Goal: Information Seeking & Learning: Find contact information

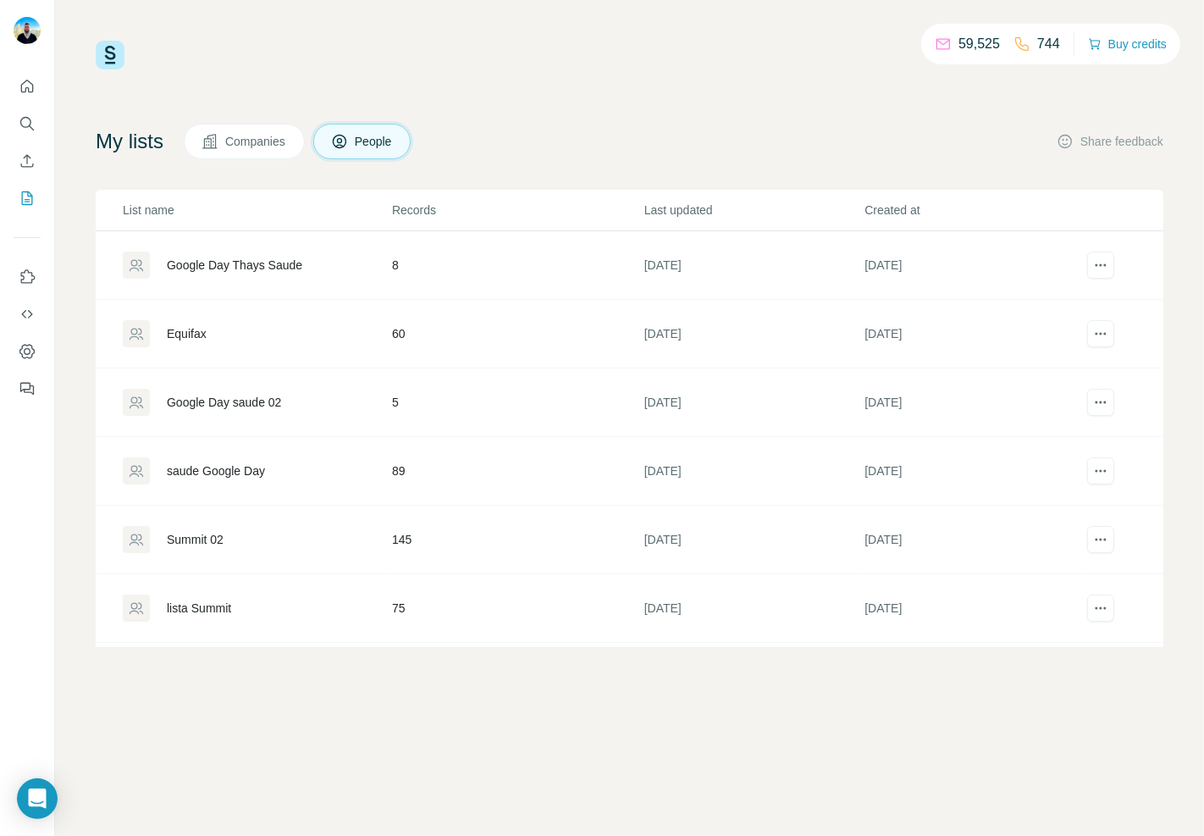
click at [289, 267] on div "Google Day Thays Saude" at bounding box center [235, 265] width 136 height 17
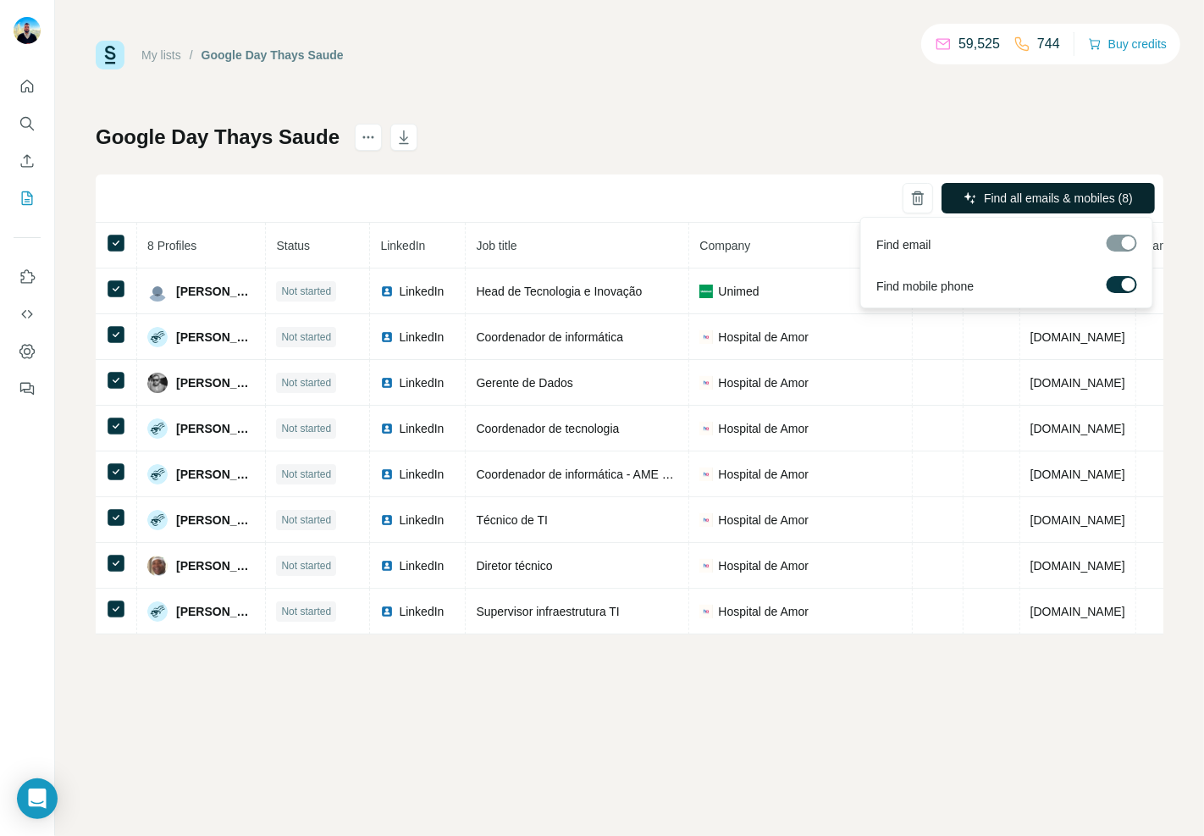
click at [1115, 188] on button "Find all emails & mobiles (8)" at bounding box center [1048, 198] width 213 height 30
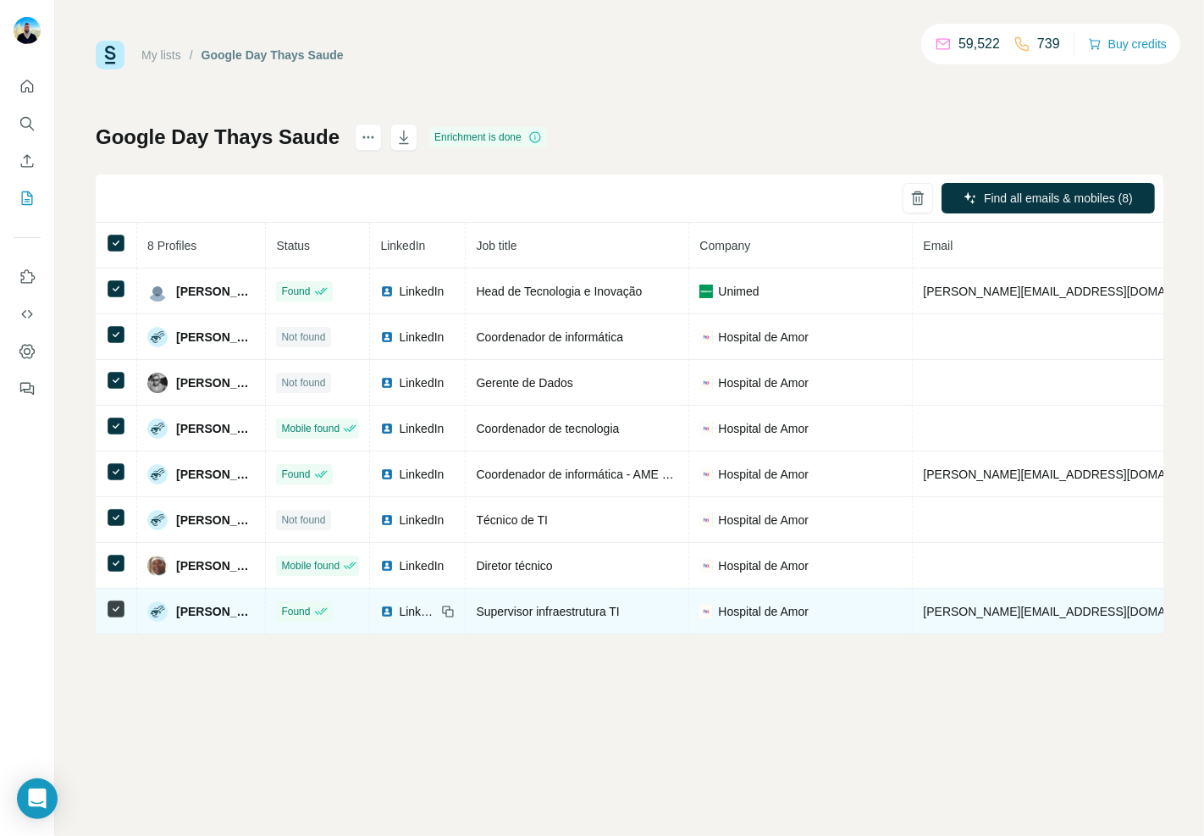
click at [463, 634] on td "LinkedIn" at bounding box center [418, 612] width 96 height 46
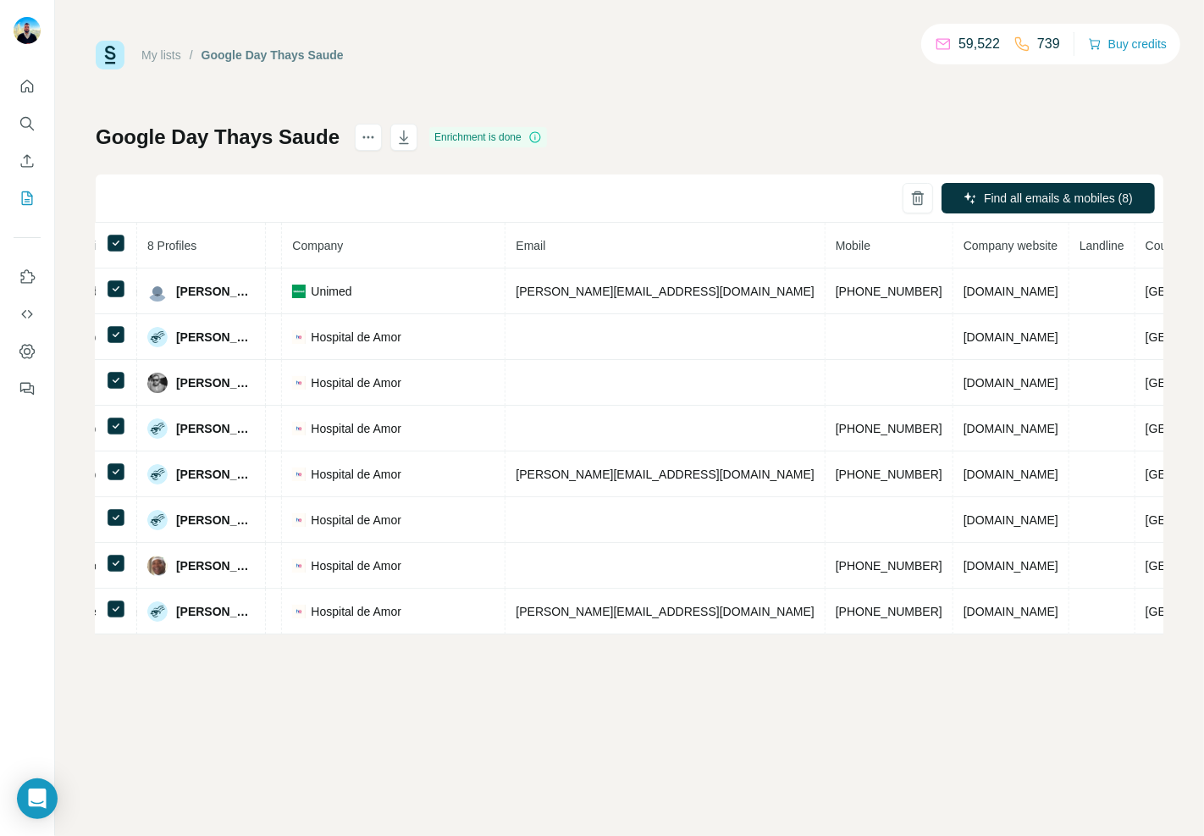
scroll to position [0, 429]
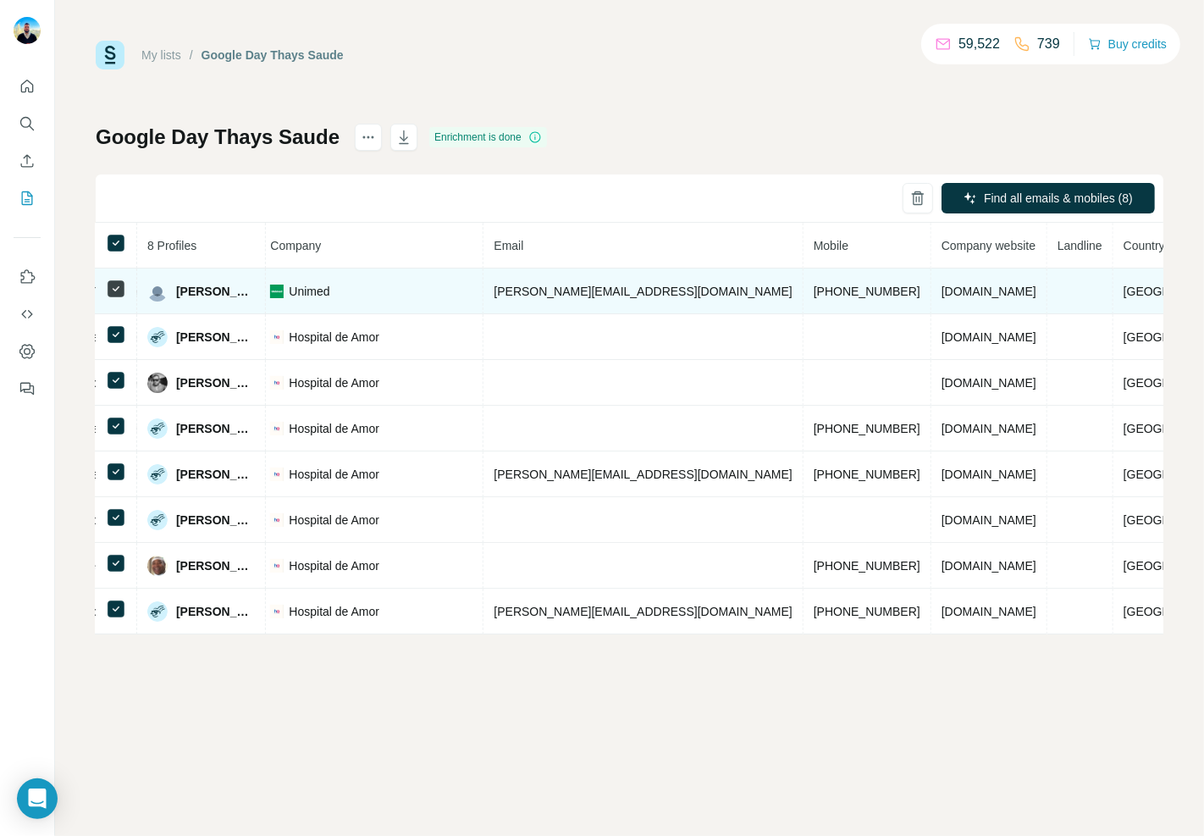
drag, startPoint x: 401, startPoint y: 291, endPoint x: 379, endPoint y: 291, distance: 22.9
click at [379, 291] on div "Unimed" at bounding box center [371, 291] width 202 height 17
drag, startPoint x: 276, startPoint y: 292, endPoint x: 172, endPoint y: 295, distance: 104.2
click at [172, 295] on div "[PERSON_NAME]" at bounding box center [201, 291] width 108 height 20
copy span "[PERSON_NAME]"
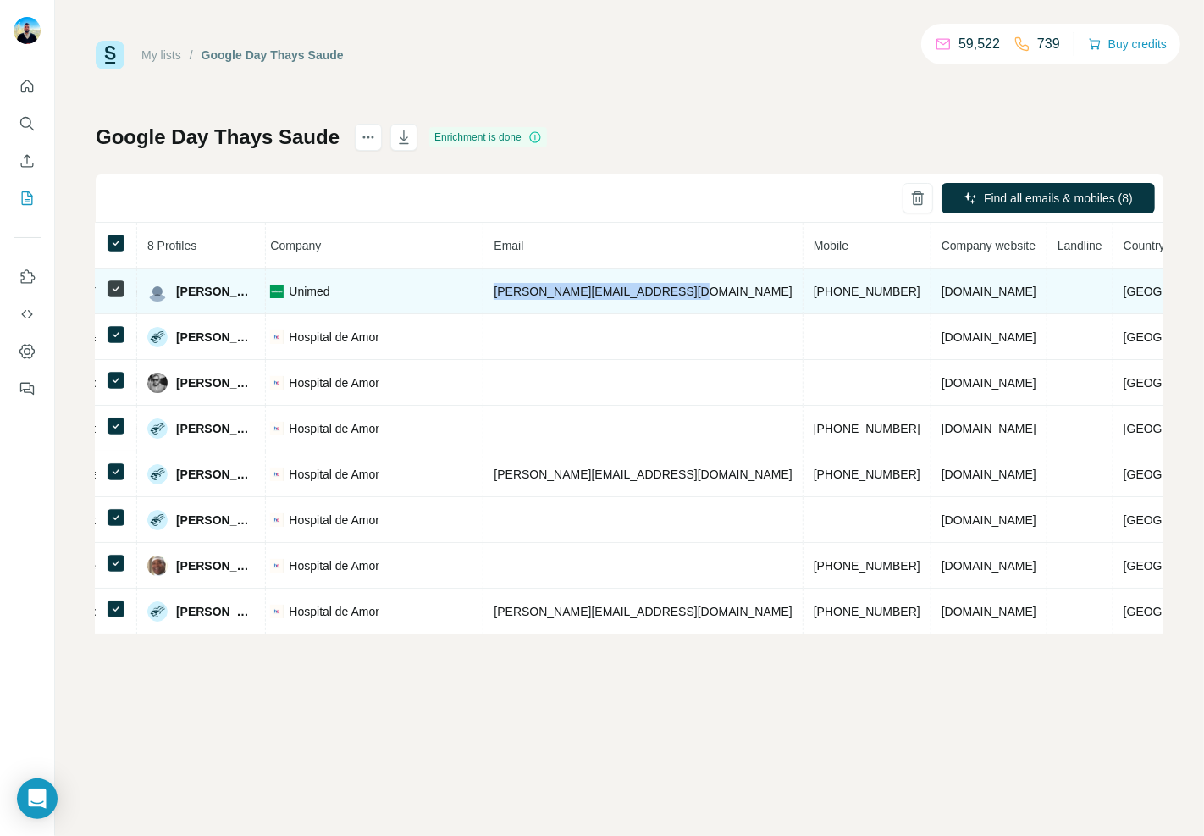
drag, startPoint x: 729, startPoint y: 288, endPoint x: 544, endPoint y: 295, distance: 185.6
click at [544, 295] on td "[PERSON_NAME][EMAIL_ADDRESS][DOMAIN_NAME]" at bounding box center [643, 291] width 319 height 46
copy span "[PERSON_NAME][EMAIL_ADDRESS][DOMAIN_NAME]"
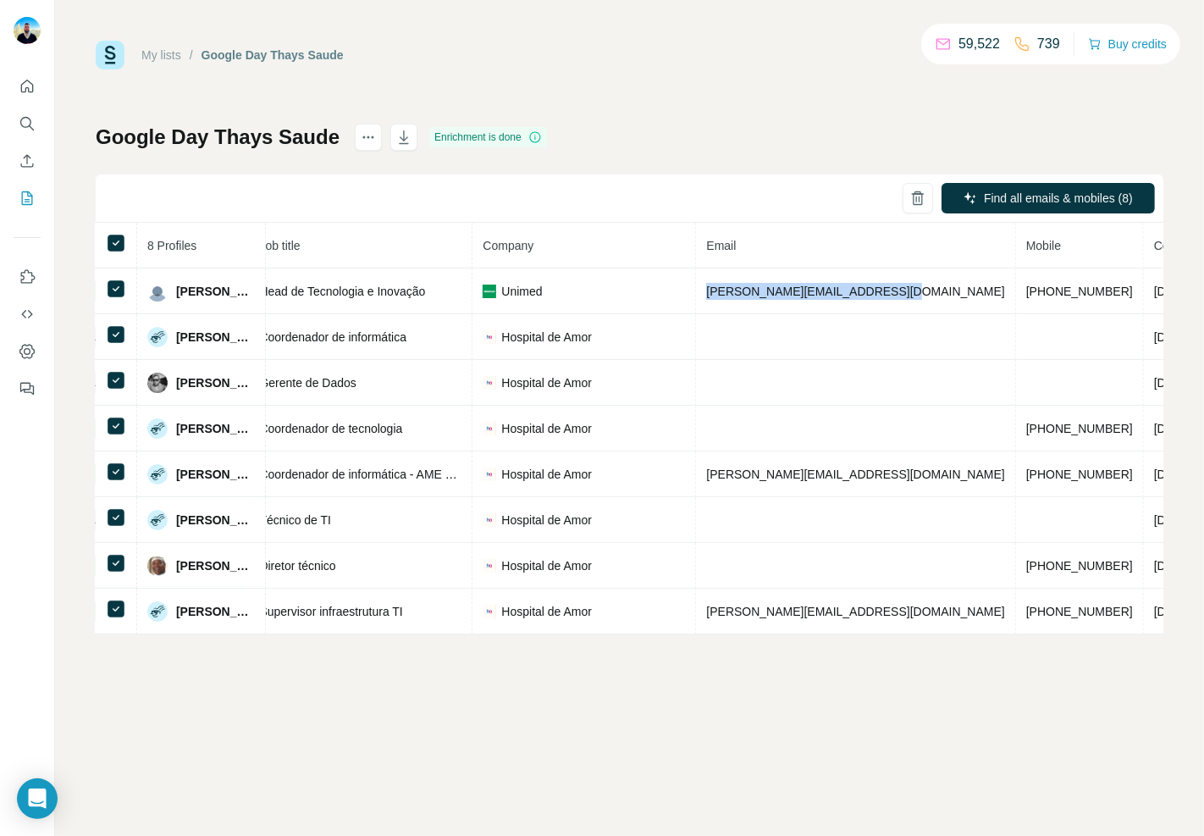
scroll to position [0, 144]
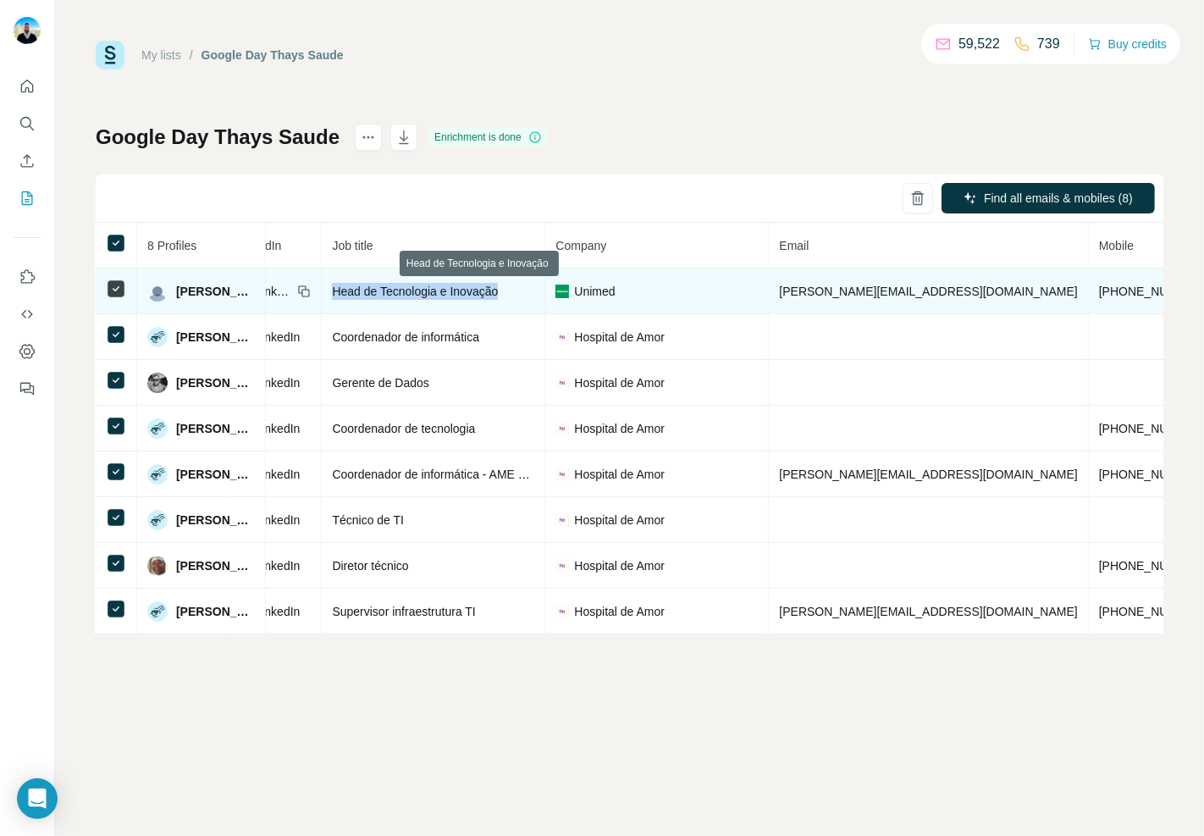
drag, startPoint x: 556, startPoint y: 285, endPoint x: 385, endPoint y: 293, distance: 171.3
click at [385, 293] on span "Head de Tecnologia e Inovação" at bounding box center [415, 292] width 166 height 14
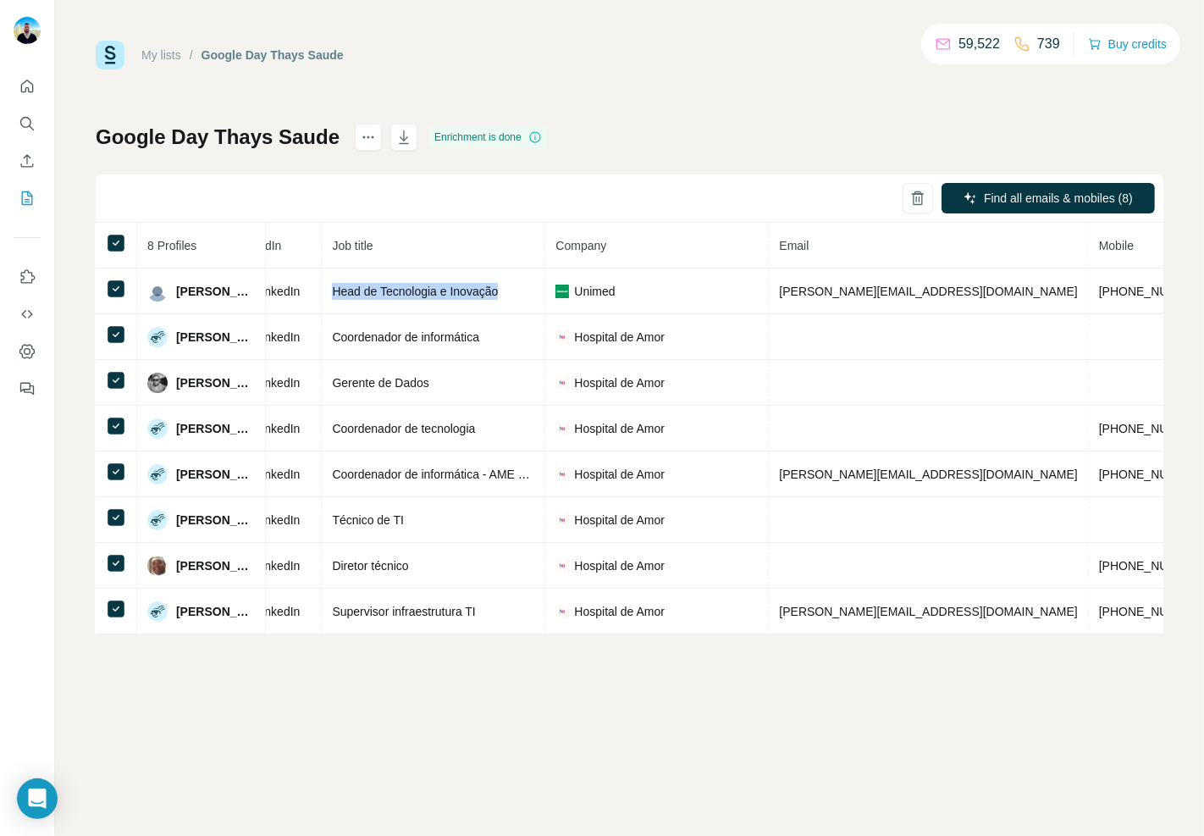
copy span "Head de Tecnologia e Inovação"
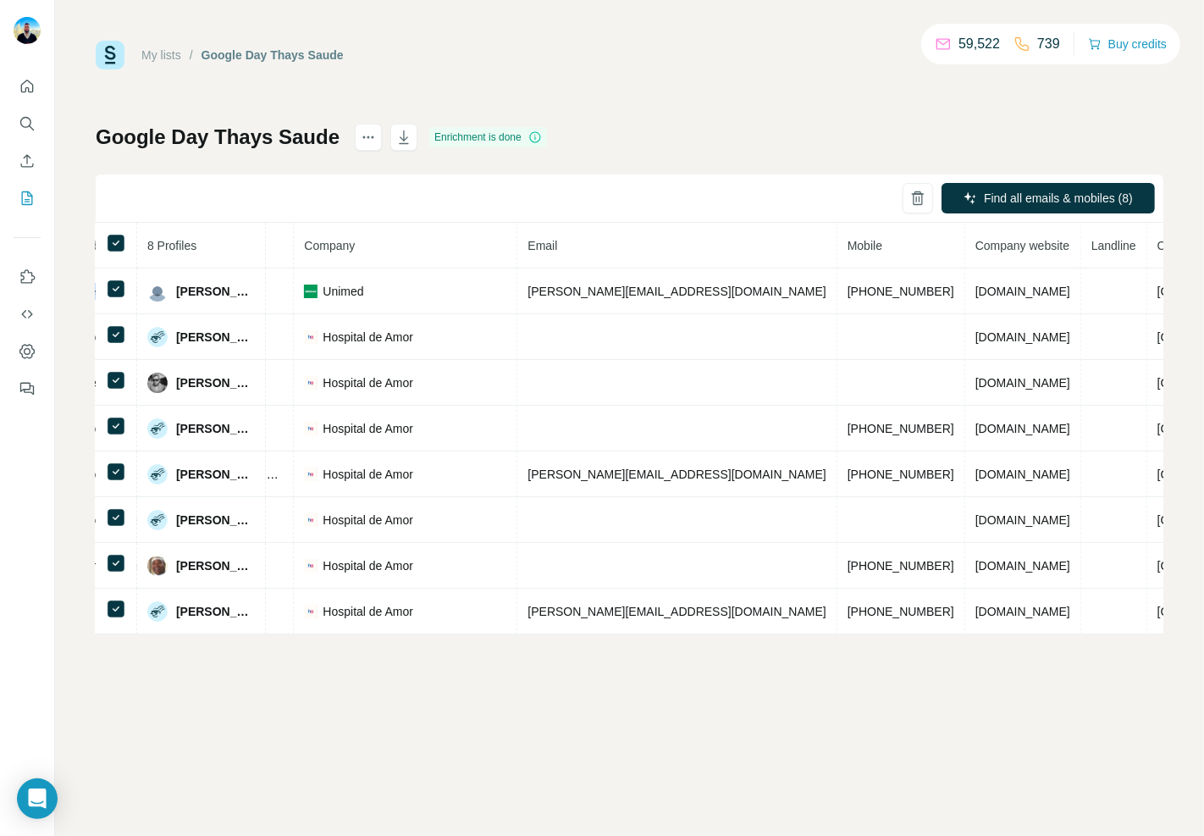
scroll to position [0, 429]
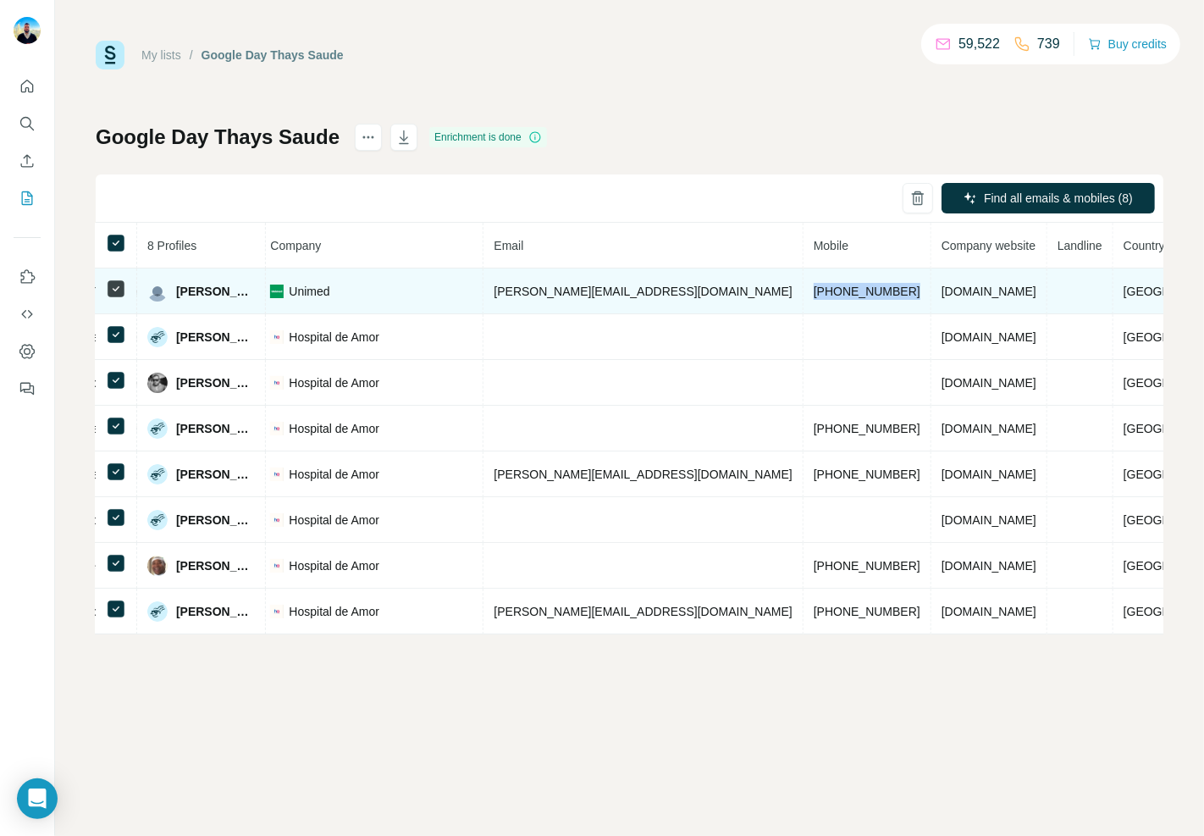
drag, startPoint x: 870, startPoint y: 293, endPoint x: 771, endPoint y: 293, distance: 99.1
click at [804, 293] on td "[PHONE_NUMBER]" at bounding box center [868, 291] width 128 height 46
copy span "[PHONE_NUMBER]"
drag, startPoint x: 942, startPoint y: 291, endPoint x: 925, endPoint y: 294, distance: 17.1
click at [942, 294] on span "[DOMAIN_NAME]" at bounding box center [989, 292] width 95 height 14
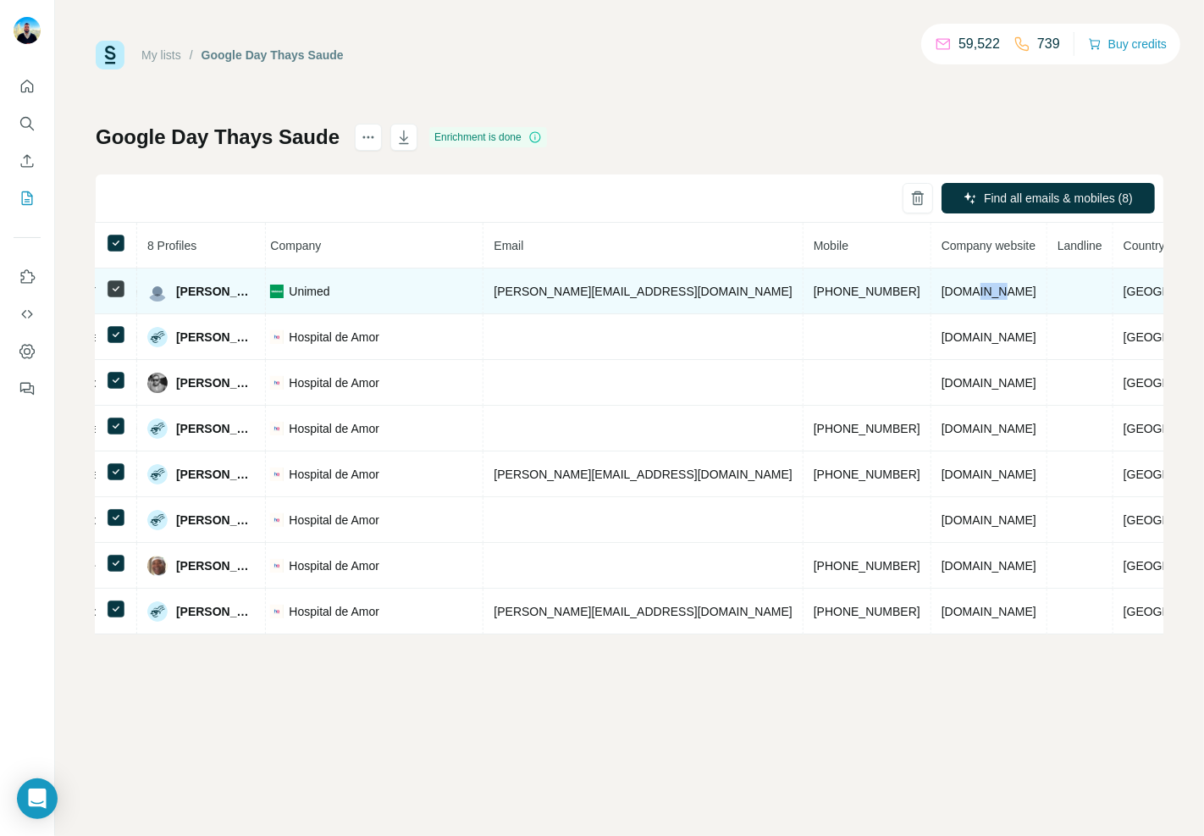
click at [942, 294] on span "[DOMAIN_NAME]" at bounding box center [989, 292] width 95 height 14
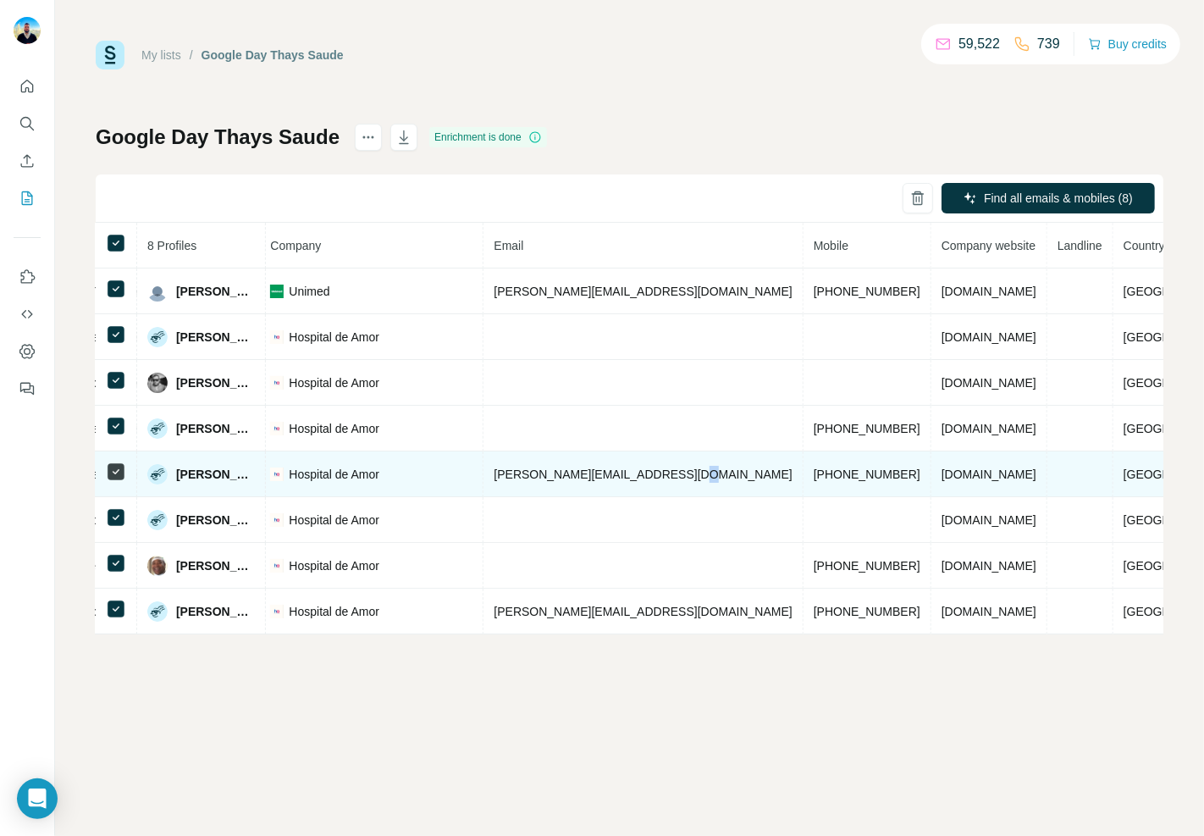
click at [729, 476] on span "[PERSON_NAME][EMAIL_ADDRESS][DOMAIN_NAME]" at bounding box center [643, 475] width 298 height 14
drag, startPoint x: 745, startPoint y: 474, endPoint x: 540, endPoint y: 476, distance: 205.0
click at [540, 476] on td "[PERSON_NAME][EMAIL_ADDRESS][DOMAIN_NAME]" at bounding box center [643, 474] width 319 height 46
copy span "[PERSON_NAME][EMAIL_ADDRESS][DOMAIN_NAME]"
click at [827, 479] on span "[PHONE_NUMBER]" at bounding box center [867, 475] width 107 height 14
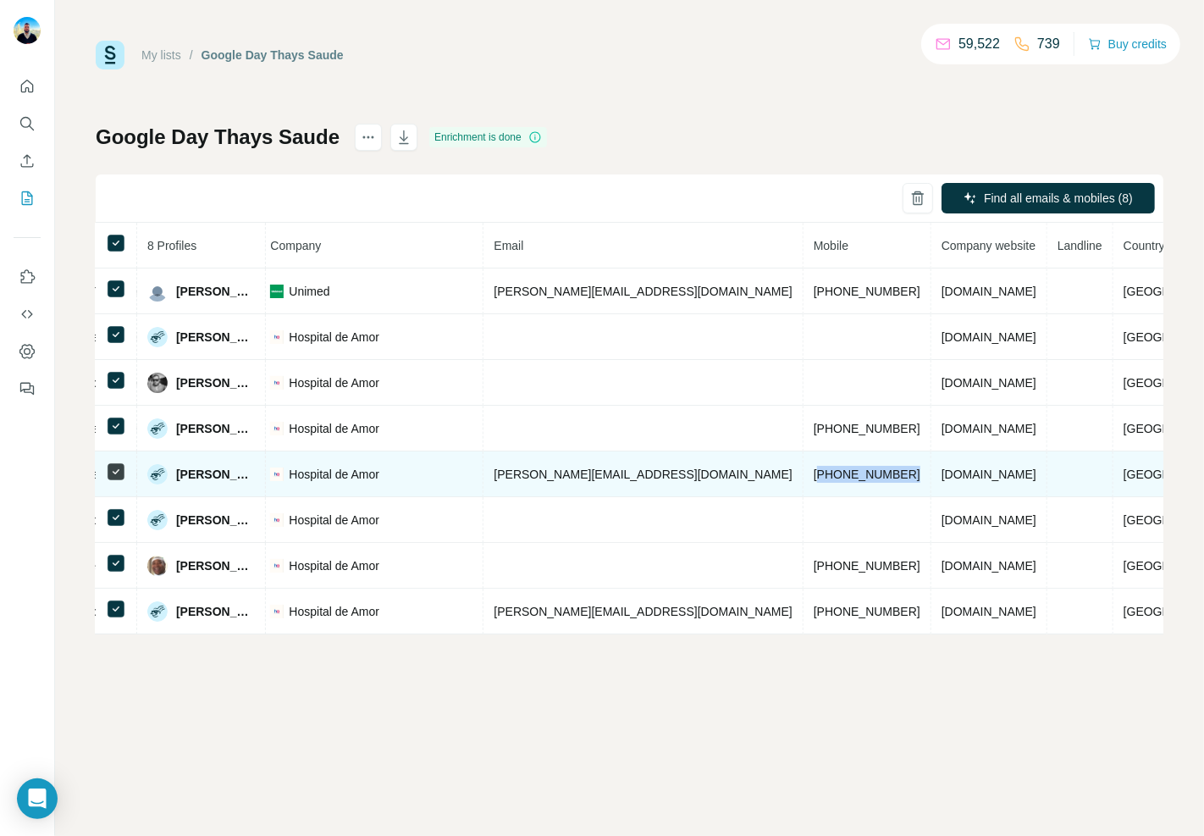
click at [827, 479] on span "[PHONE_NUMBER]" at bounding box center [867, 475] width 107 height 14
copy span "5517991032403"
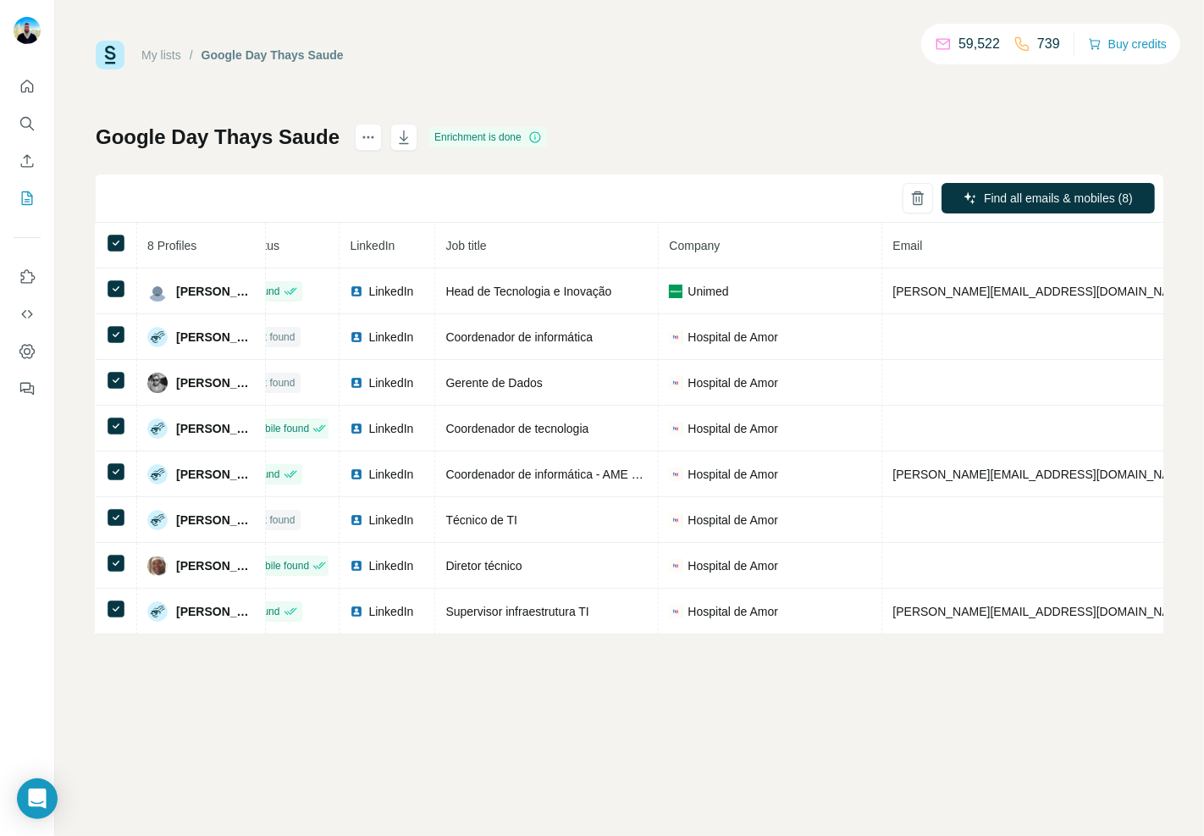
scroll to position [0, 0]
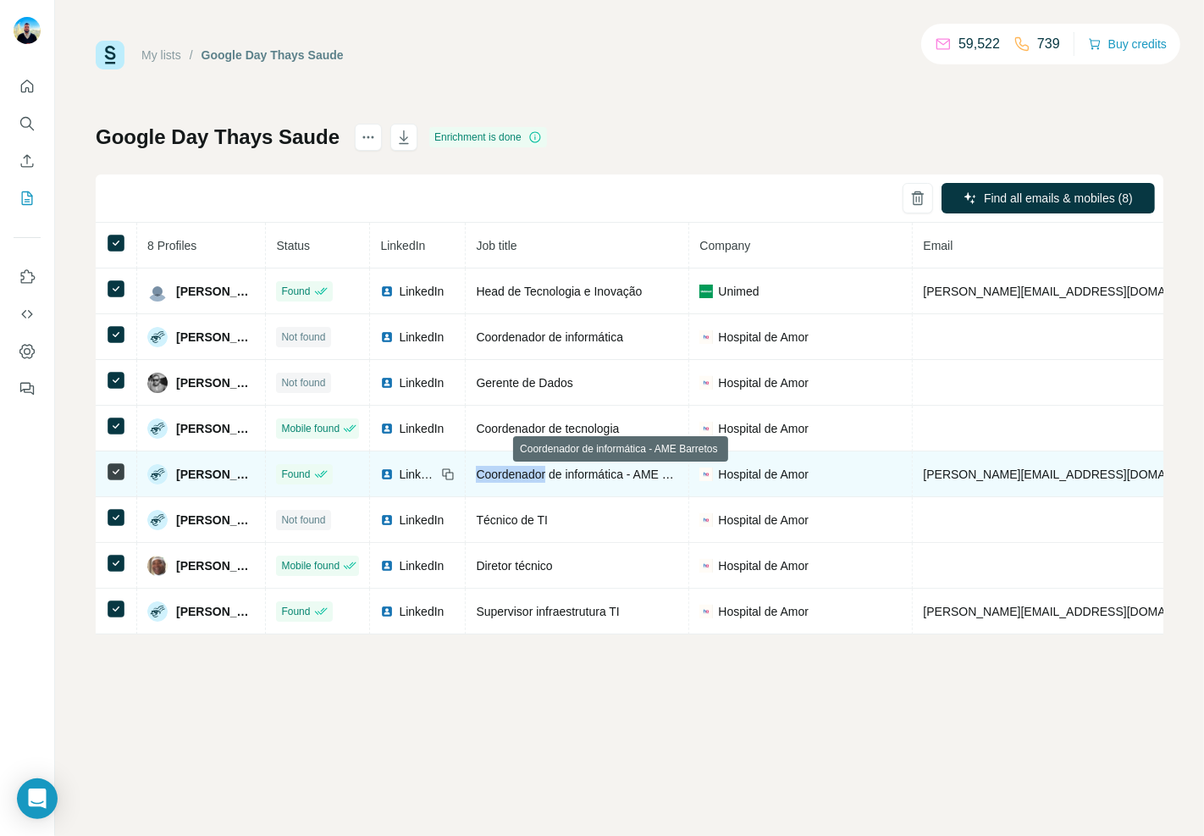
drag, startPoint x: 526, startPoint y: 477, endPoint x: 599, endPoint y: 479, distance: 72.9
click at [599, 479] on span "Coordenador de informática - AME Barretos" at bounding box center [591, 475] width 230 height 14
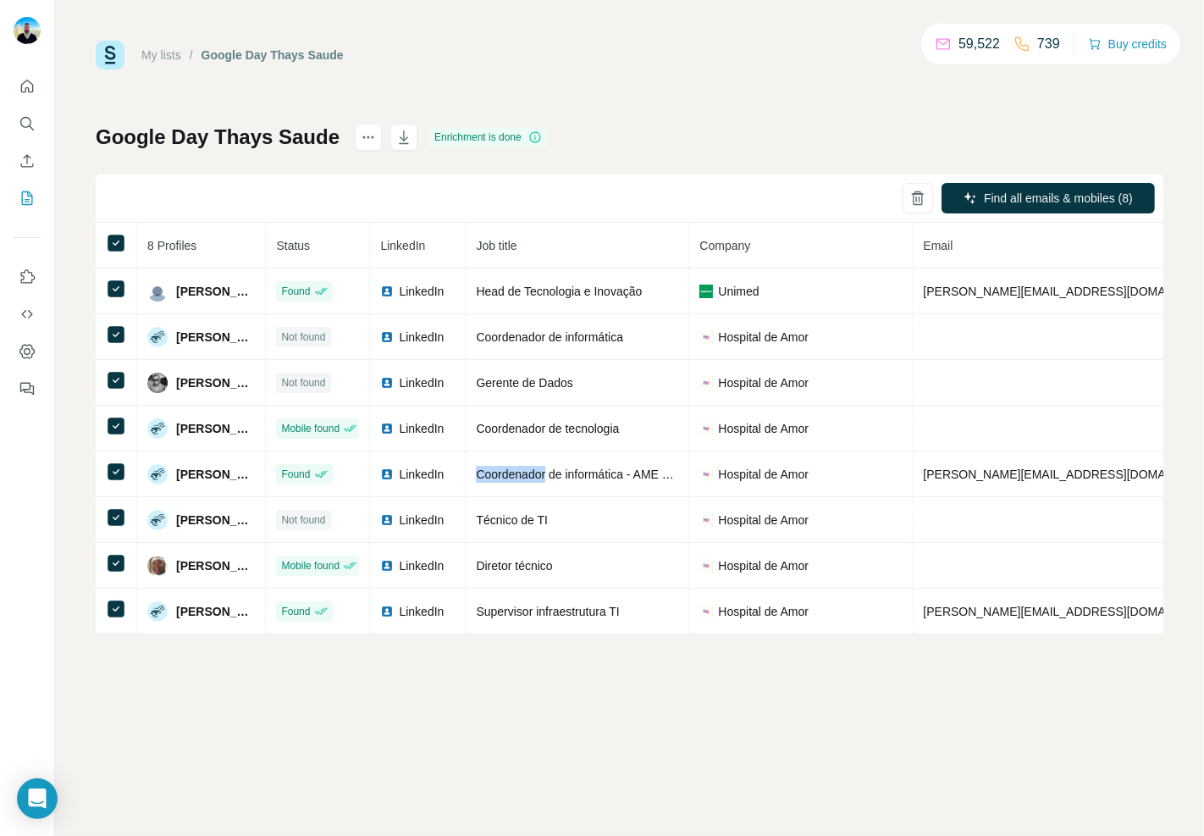
copy span "Coordenador"
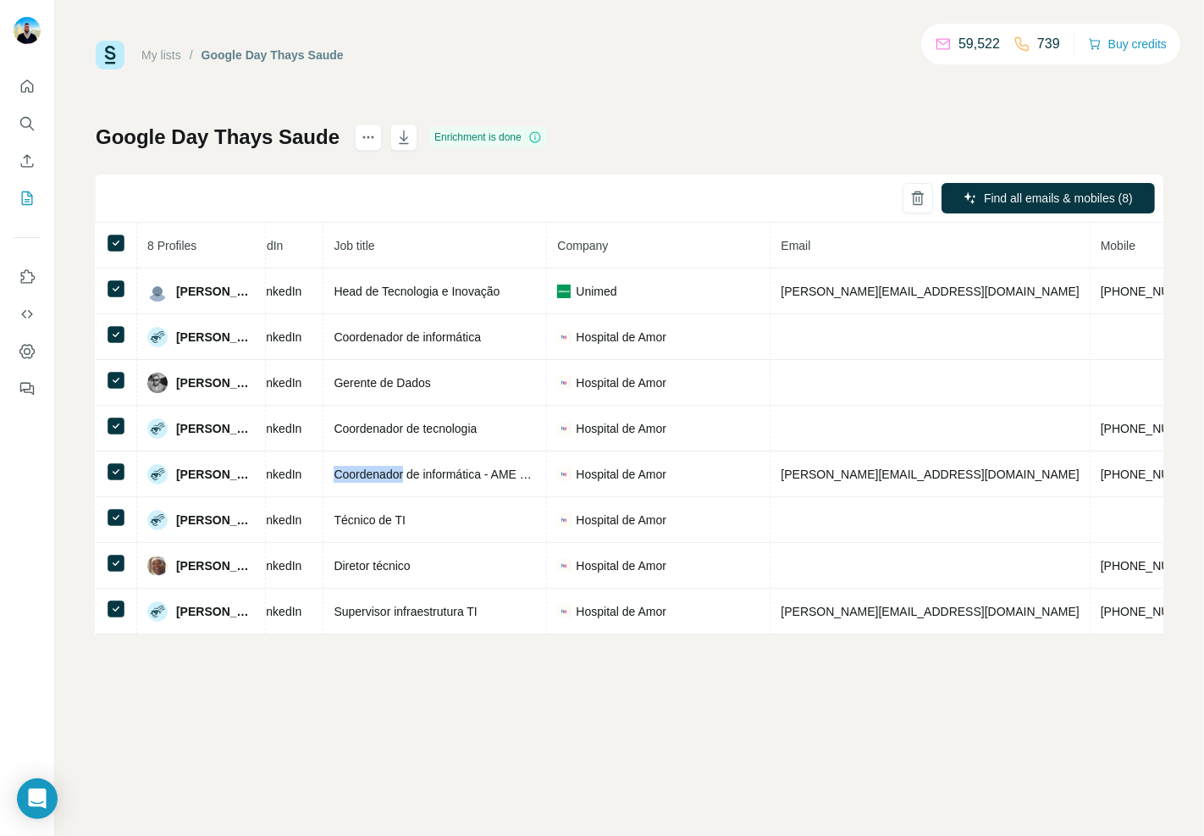
scroll to position [0, 165]
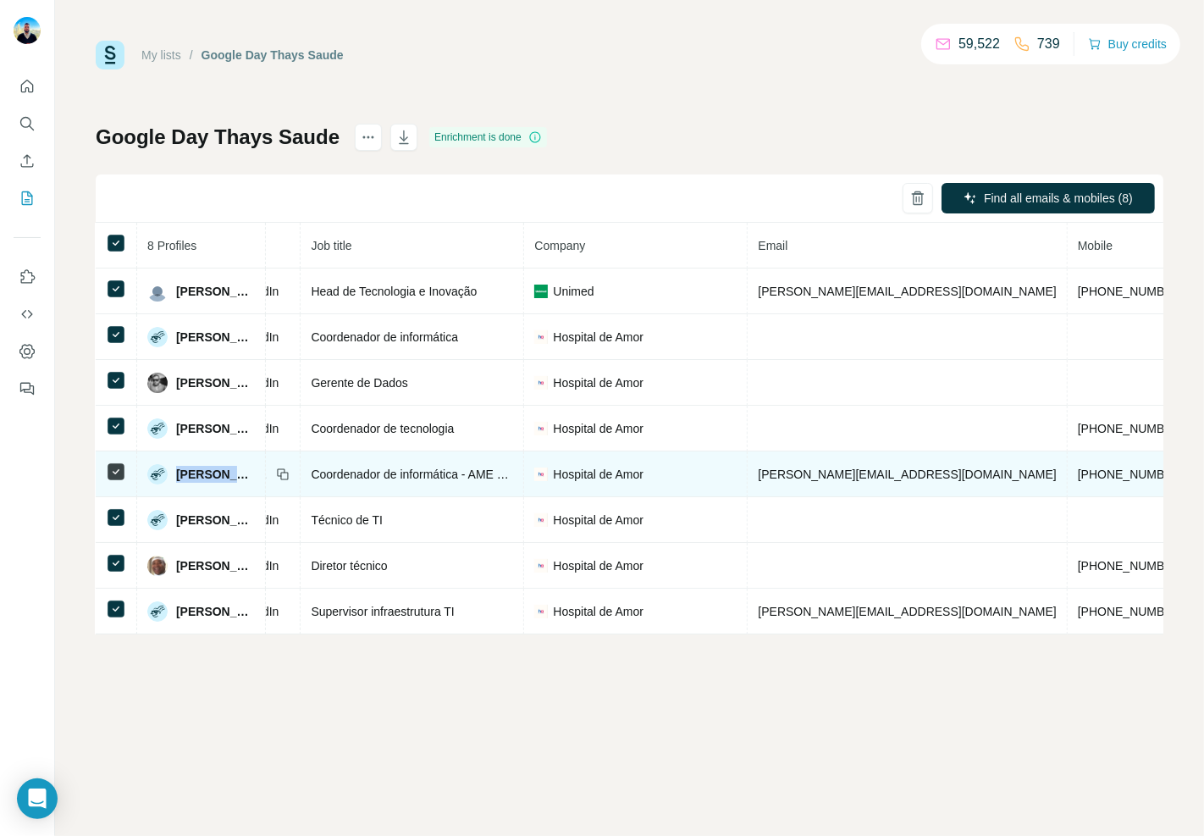
drag, startPoint x: 175, startPoint y: 481, endPoint x: 239, endPoint y: 478, distance: 63.6
click at [239, 478] on span "[PERSON_NAME]" at bounding box center [215, 474] width 79 height 17
copy span "[PERSON_NAME]"
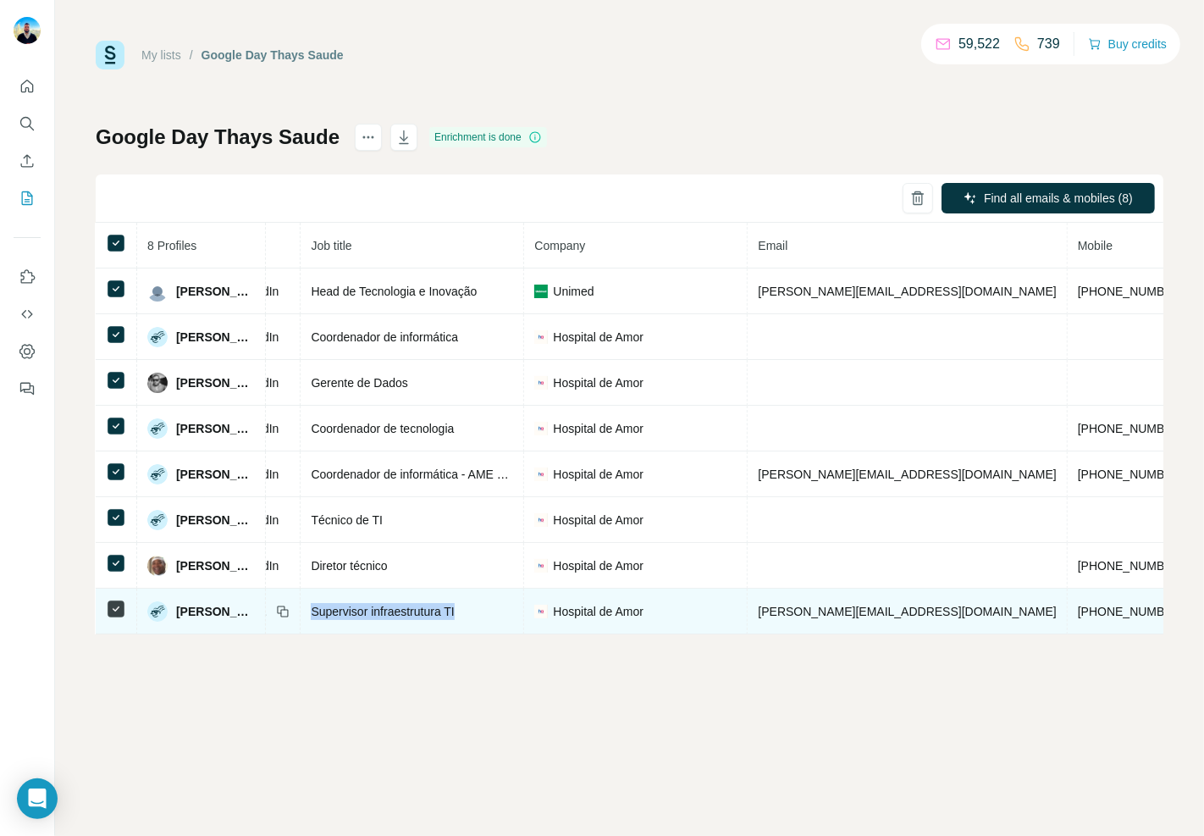
drag, startPoint x: 534, startPoint y: 616, endPoint x: 360, endPoint y: 614, distance: 173.6
click at [360, 614] on div "Supervisor infraestrutura TI" at bounding box center [412, 611] width 202 height 17
copy span "Supervisor infraestrutura TI"
drag, startPoint x: 175, startPoint y: 612, endPoint x: 279, endPoint y: 612, distance: 104.2
click at [255, 612] on span "[PERSON_NAME]" at bounding box center [215, 611] width 79 height 17
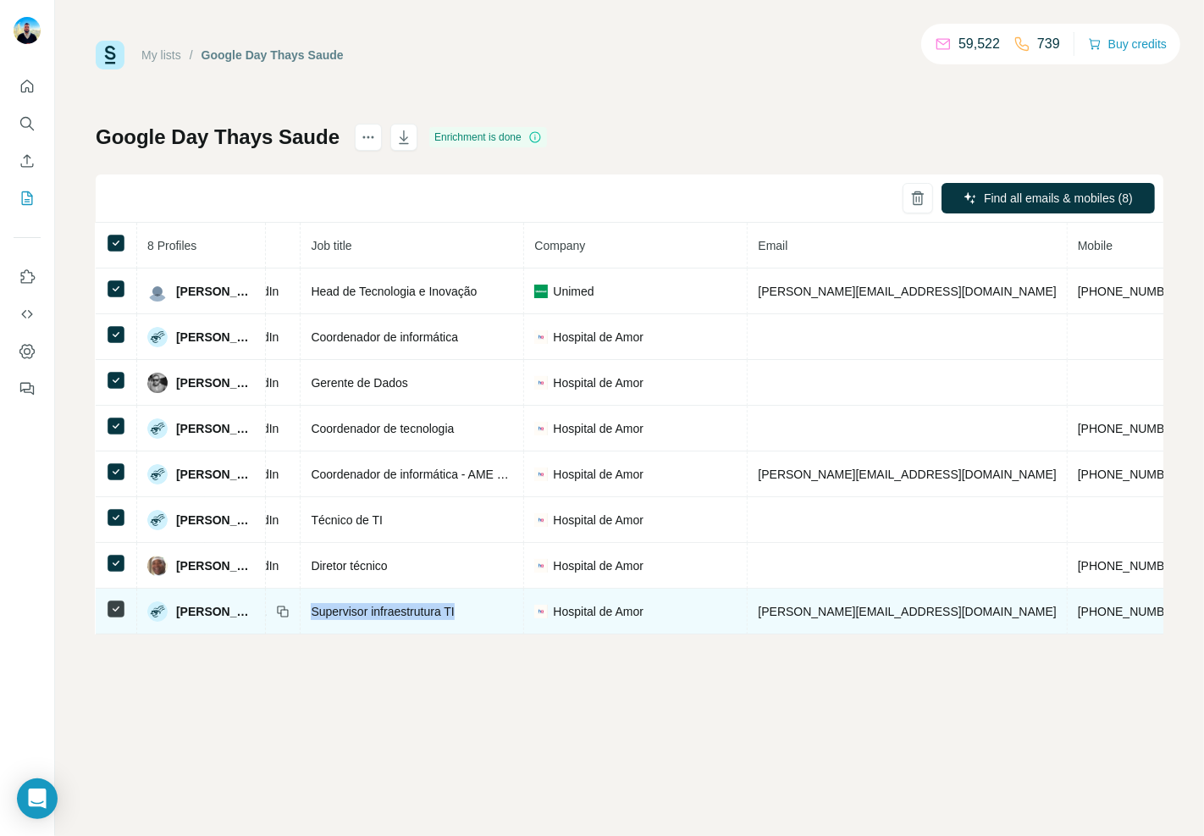
copy span "[PERSON_NAME]"
click at [938, 607] on span "[PERSON_NAME][EMAIL_ADDRESS][DOMAIN_NAME]" at bounding box center [907, 612] width 298 height 14
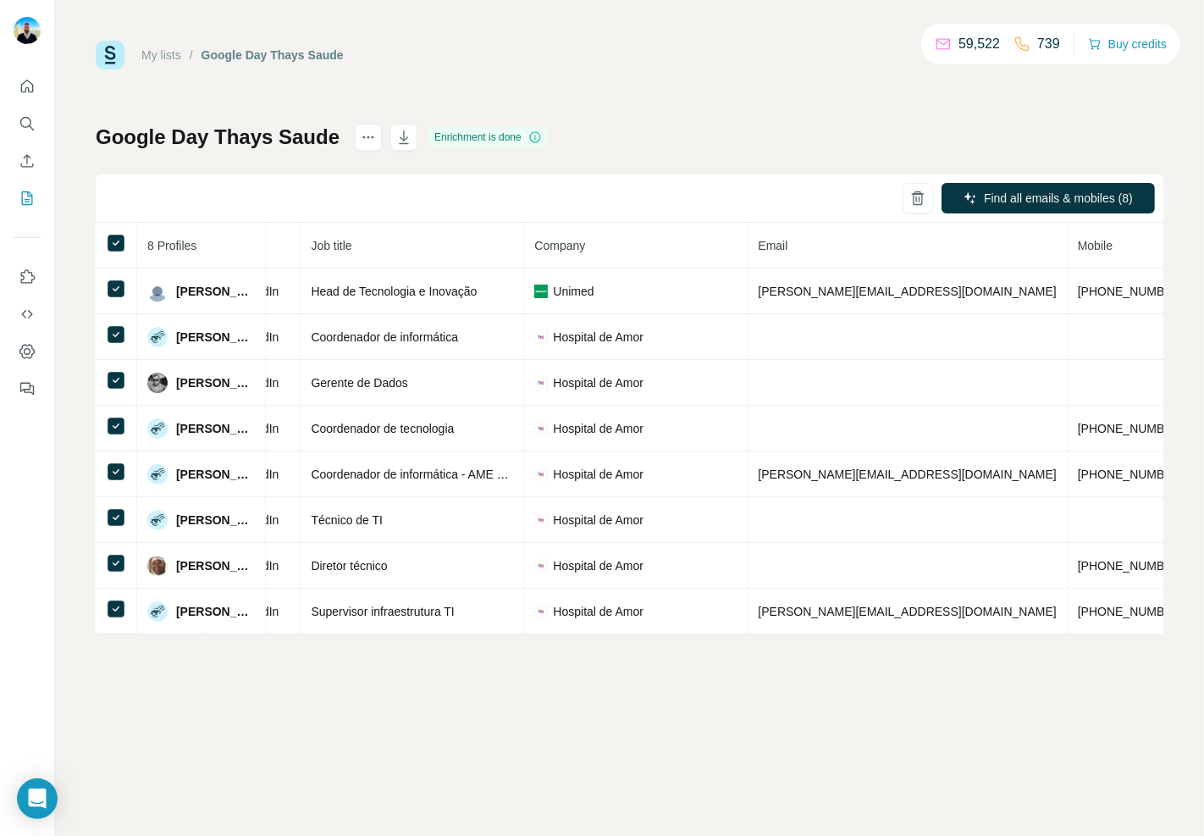
click at [904, 665] on div "My lists / Google Day Thays Saude 59,522 739 Buy credits Google Day Thays Saude…" at bounding box center [629, 418] width 1149 height 836
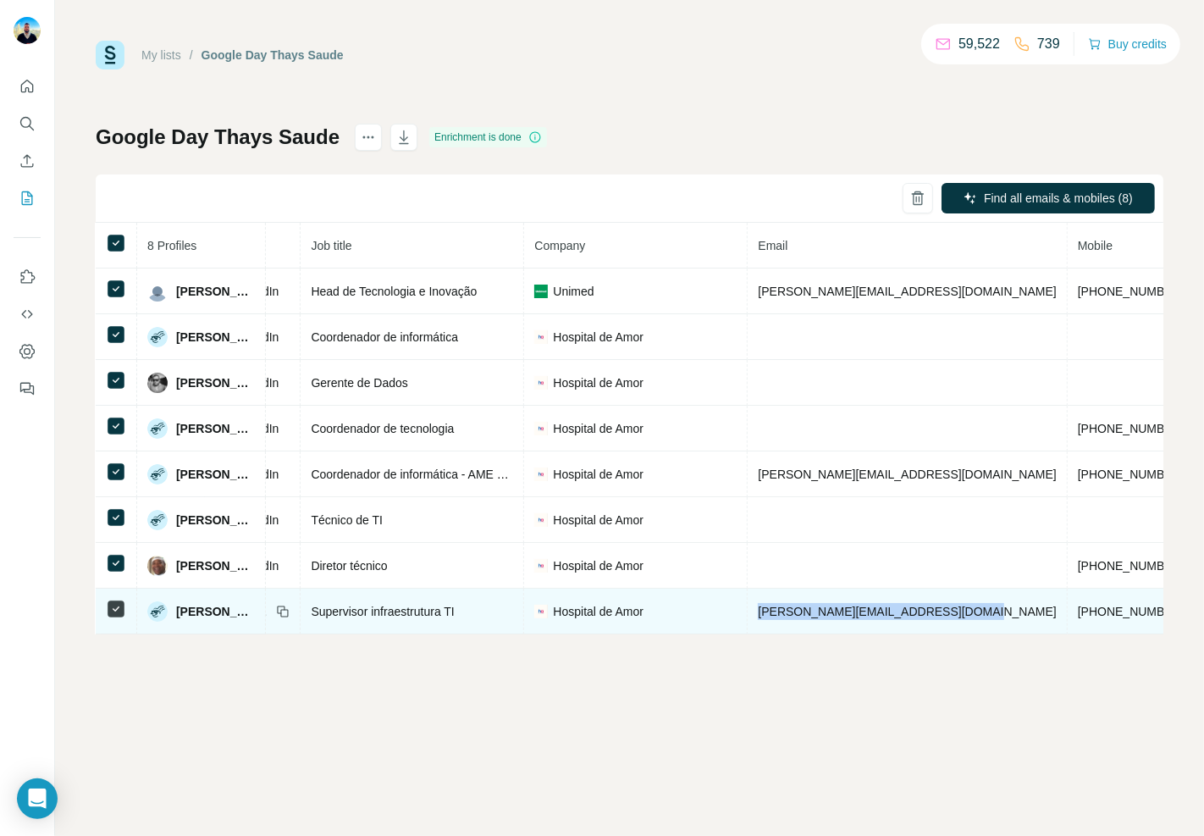
drag, startPoint x: 1016, startPoint y: 611, endPoint x: 811, endPoint y: 616, distance: 205.9
click at [811, 618] on td "[PERSON_NAME][EMAIL_ADDRESS][DOMAIN_NAME]" at bounding box center [907, 612] width 319 height 46
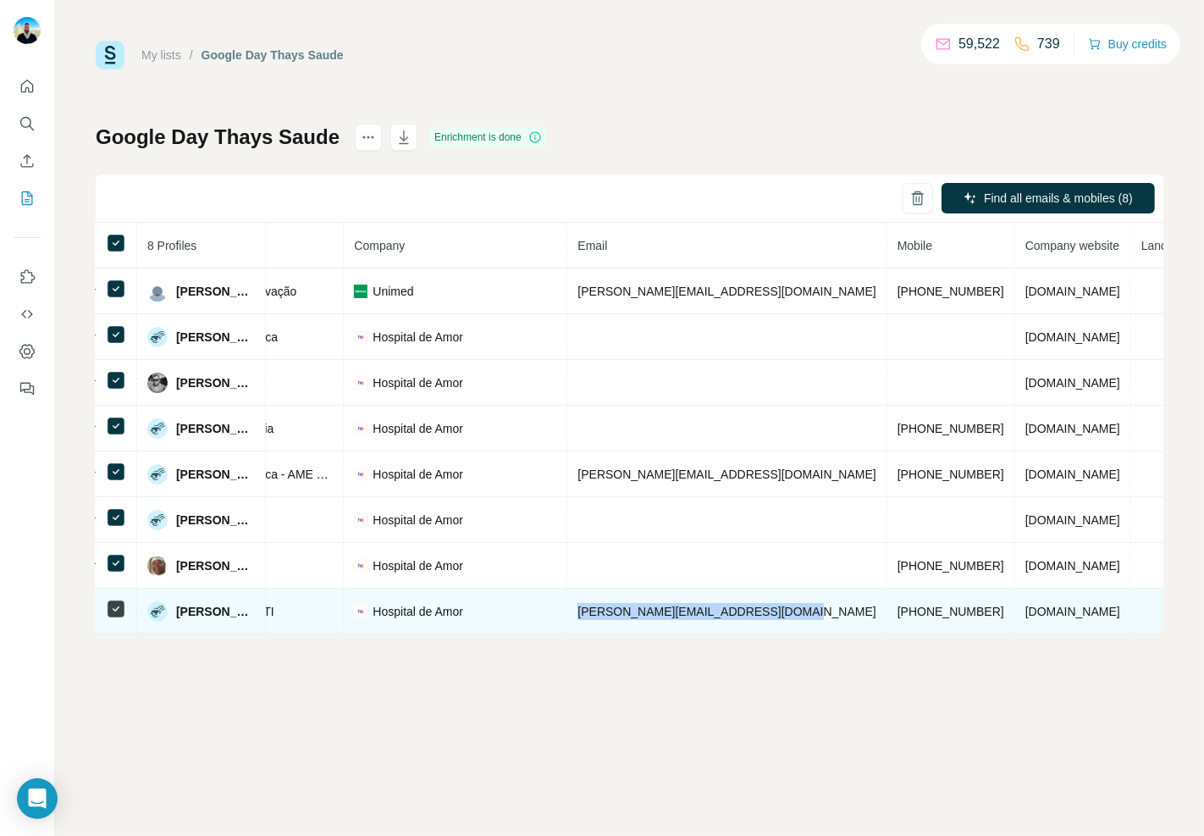
scroll to position [0, 360]
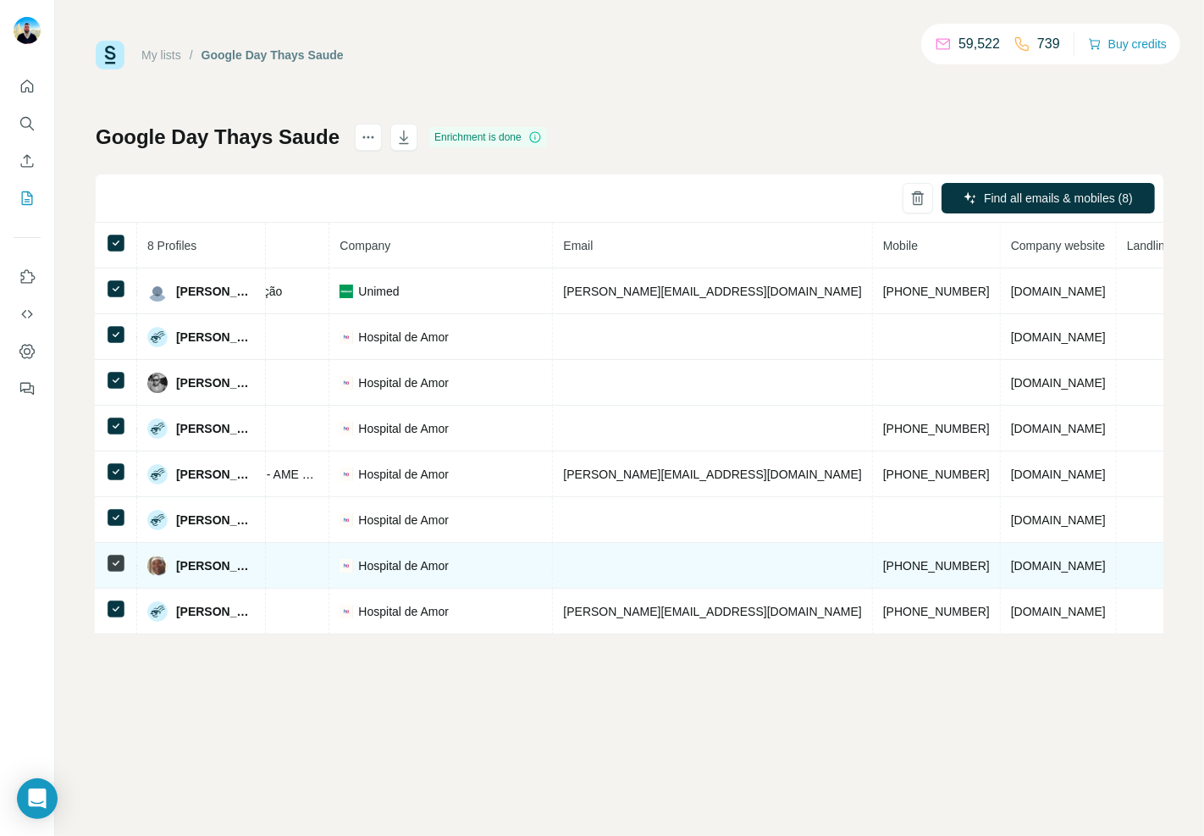
click at [883, 566] on span "[PHONE_NUMBER]" at bounding box center [936, 566] width 107 height 14
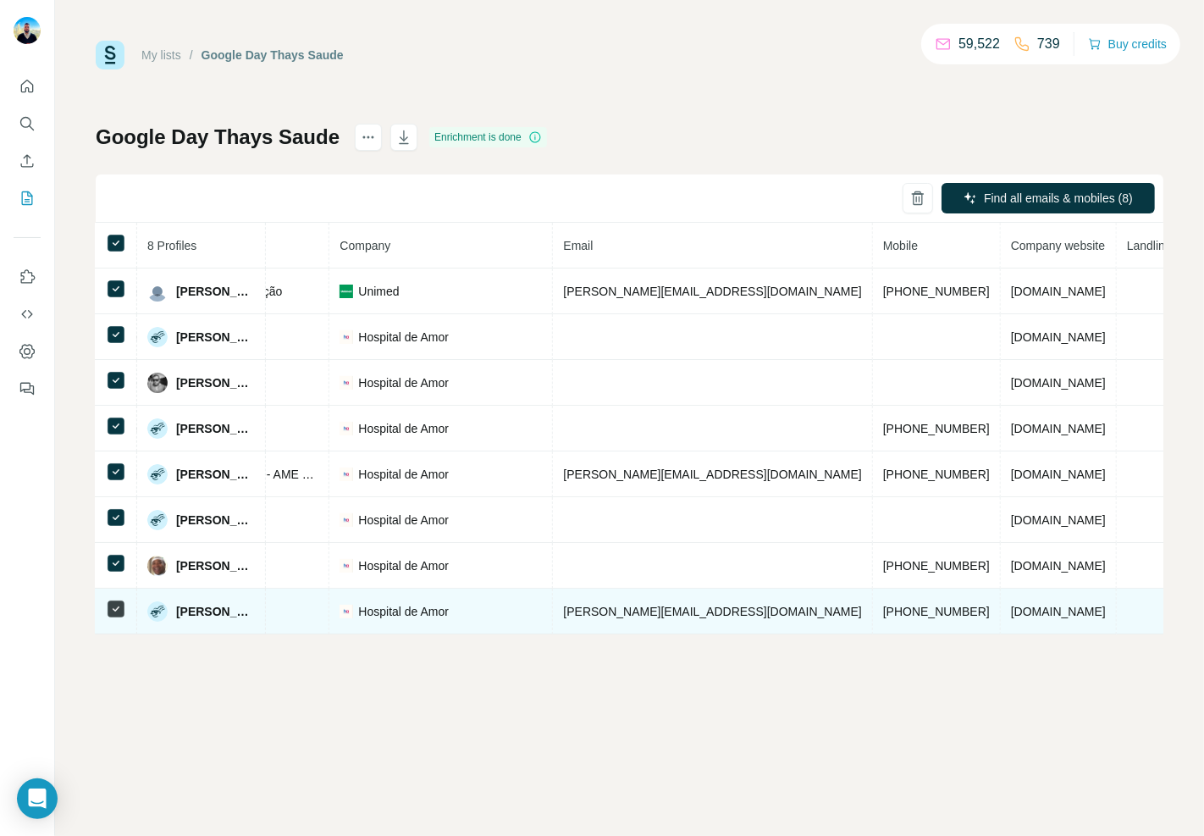
click at [886, 628] on td "[PHONE_NUMBER]" at bounding box center [937, 612] width 128 height 46
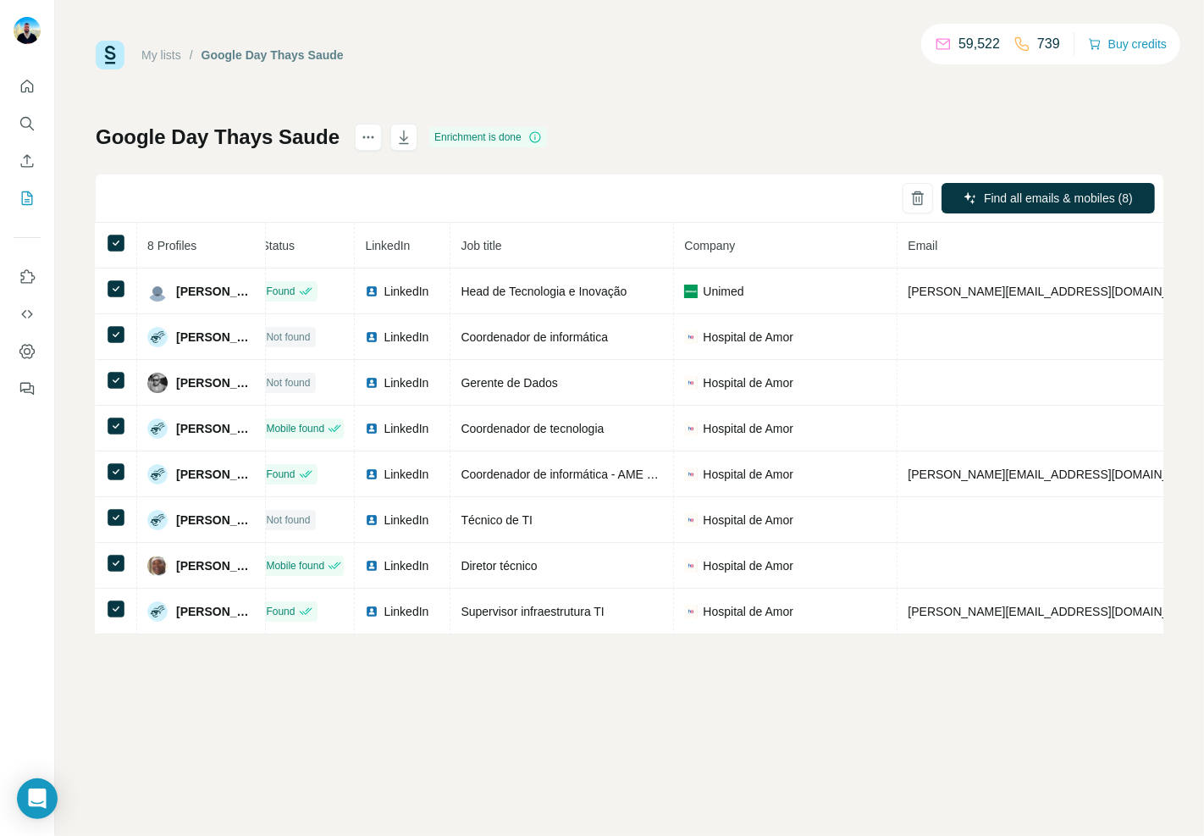
scroll to position [0, 0]
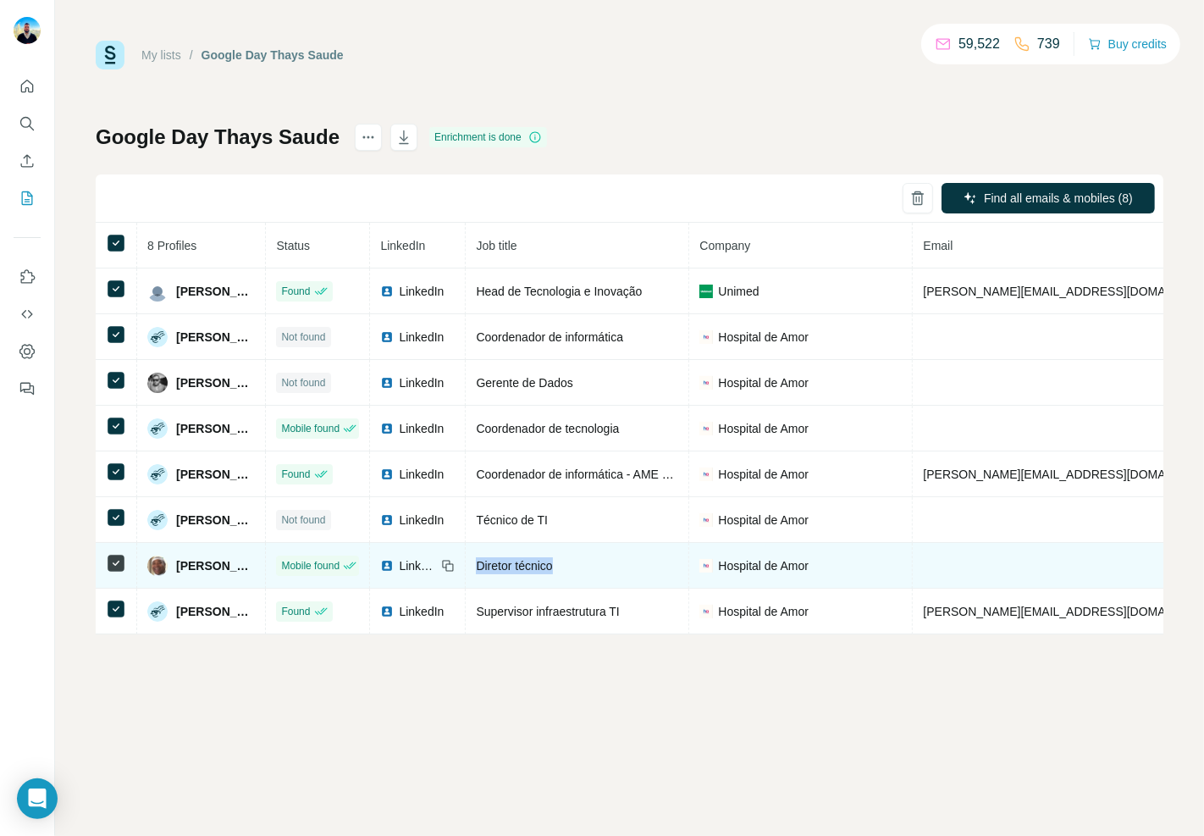
drag, startPoint x: 639, startPoint y: 560, endPoint x: 518, endPoint y: 573, distance: 121.9
click at [518, 573] on td "Diretor técnico" at bounding box center [578, 566] width 224 height 46
drag, startPoint x: 272, startPoint y: 576, endPoint x: 179, endPoint y: 563, distance: 94.0
click at [179, 563] on div "[PERSON_NAME]" at bounding box center [201, 566] width 108 height 20
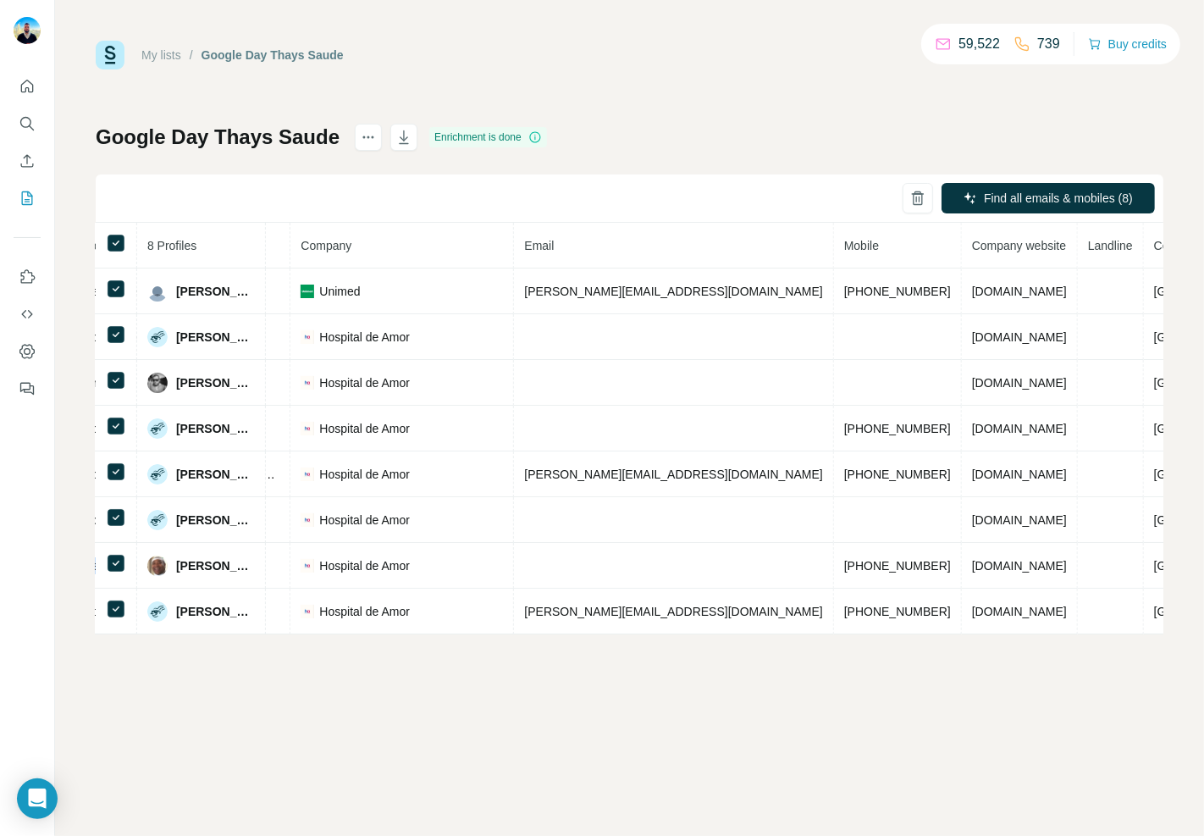
scroll to position [0, 429]
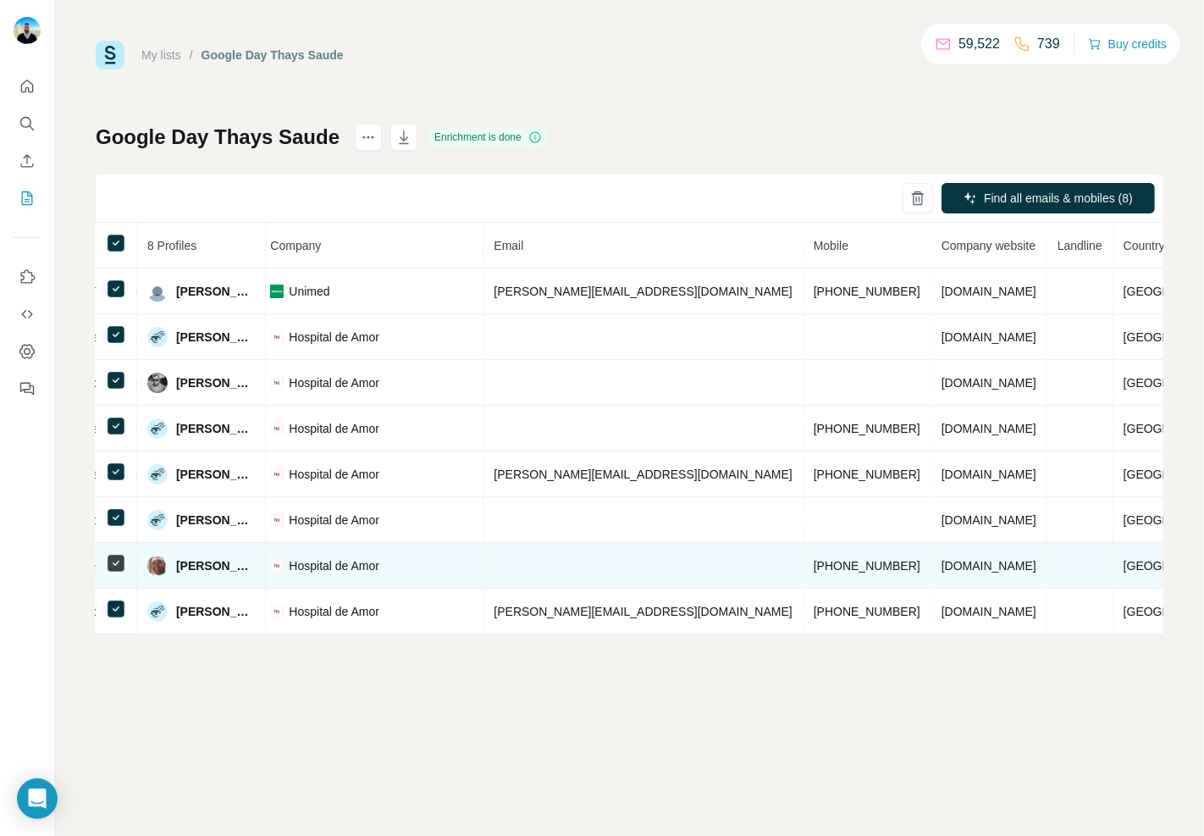
click at [987, 564] on span "[DOMAIN_NAME]" at bounding box center [989, 566] width 95 height 14
click at [1014, 559] on td "[DOMAIN_NAME]" at bounding box center [990, 566] width 116 height 46
drag, startPoint x: 1017, startPoint y: 565, endPoint x: 890, endPoint y: 564, distance: 127.0
click at [942, 564] on span "[DOMAIN_NAME]" at bounding box center [989, 566] width 95 height 14
